Goal: Information Seeking & Learning: Find specific fact

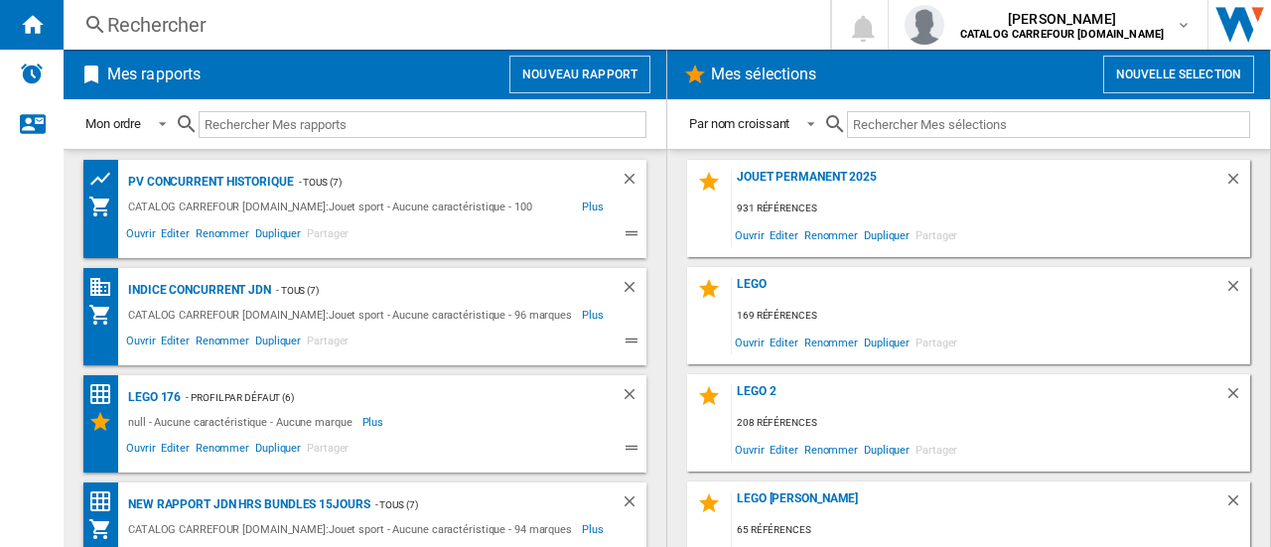
click at [207, 22] on div "Rechercher" at bounding box center [442, 25] width 671 height 28
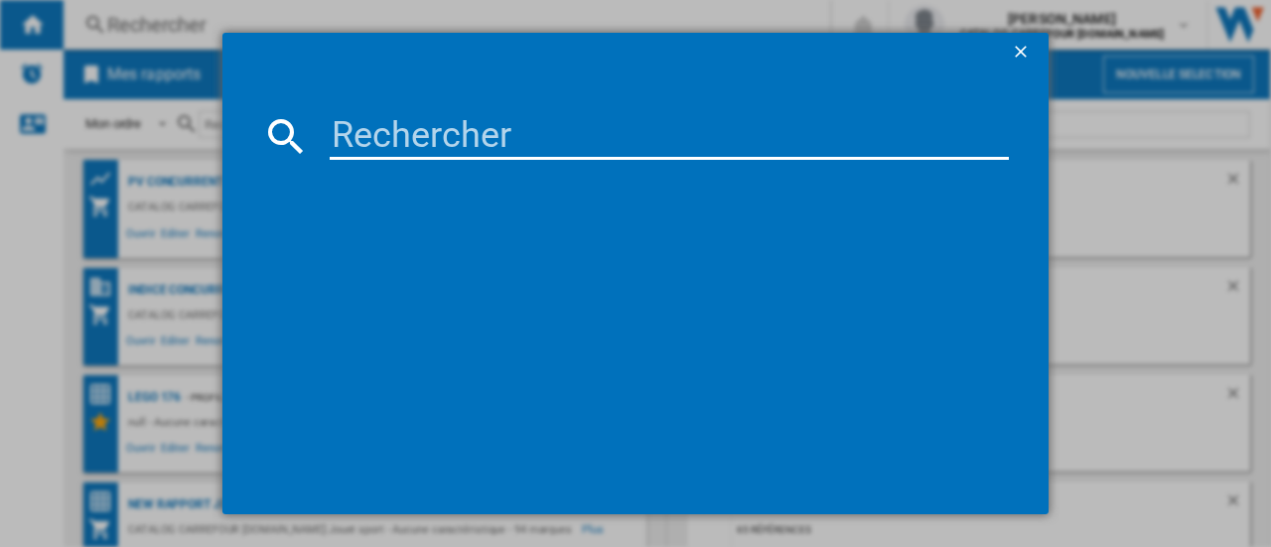
click at [347, 134] on input at bounding box center [669, 136] width 679 height 48
paste input "5702017812991"
type input "5702017812991"
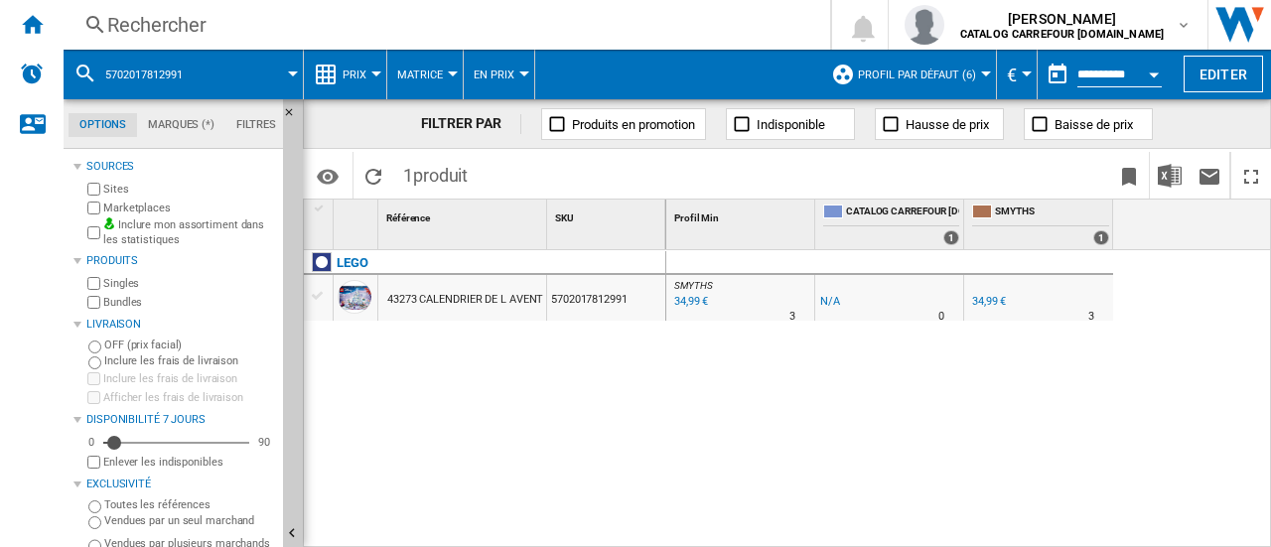
click at [993, 301] on div "34,99 €" at bounding box center [989, 301] width 34 height 13
click at [474, 300] on div "43273 CALENDRIER DE L AVENT 2025 AVEC FIGURINES LA REINE DES NEIGES DE DISNEY" at bounding box center [604, 300] width 434 height 46
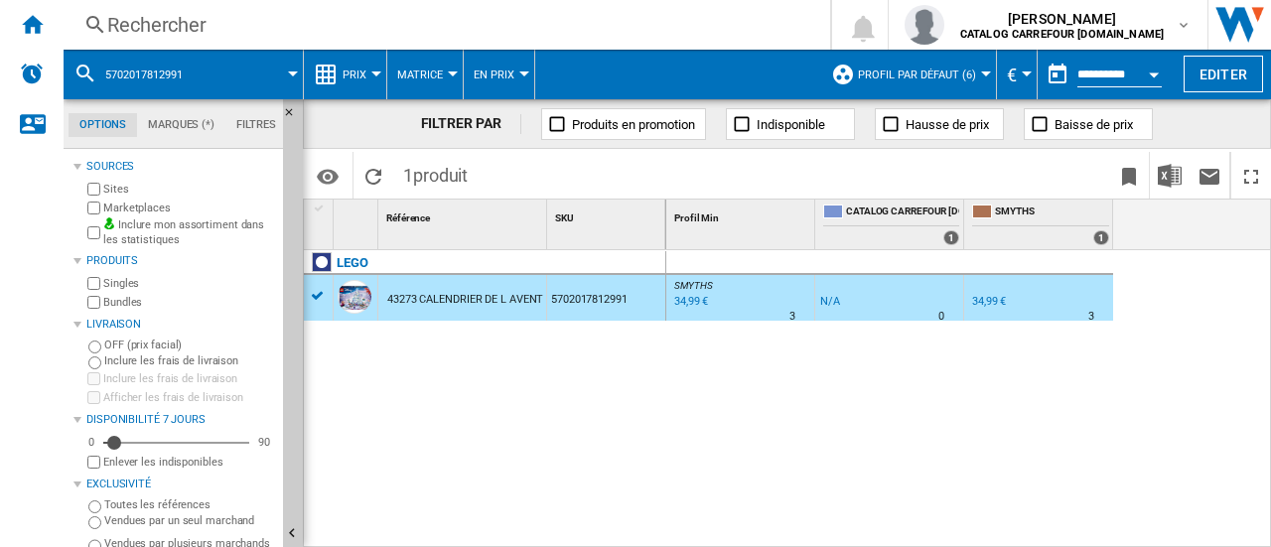
click at [979, 303] on div "34,99 €" at bounding box center [989, 301] width 34 height 13
